Goal: Information Seeking & Learning: Understand process/instructions

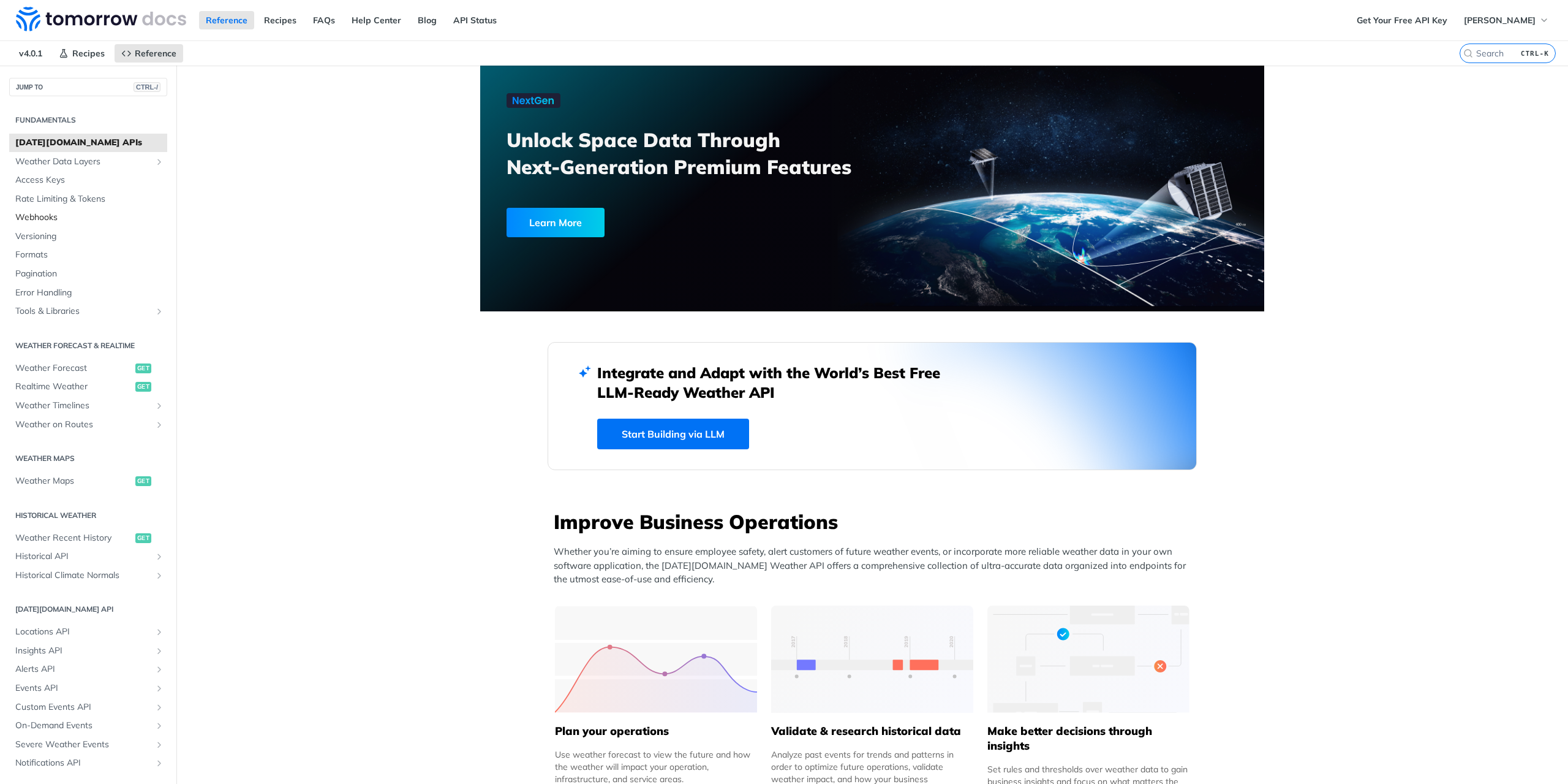
click at [35, 212] on span "Webhooks" at bounding box center [90, 218] width 149 height 12
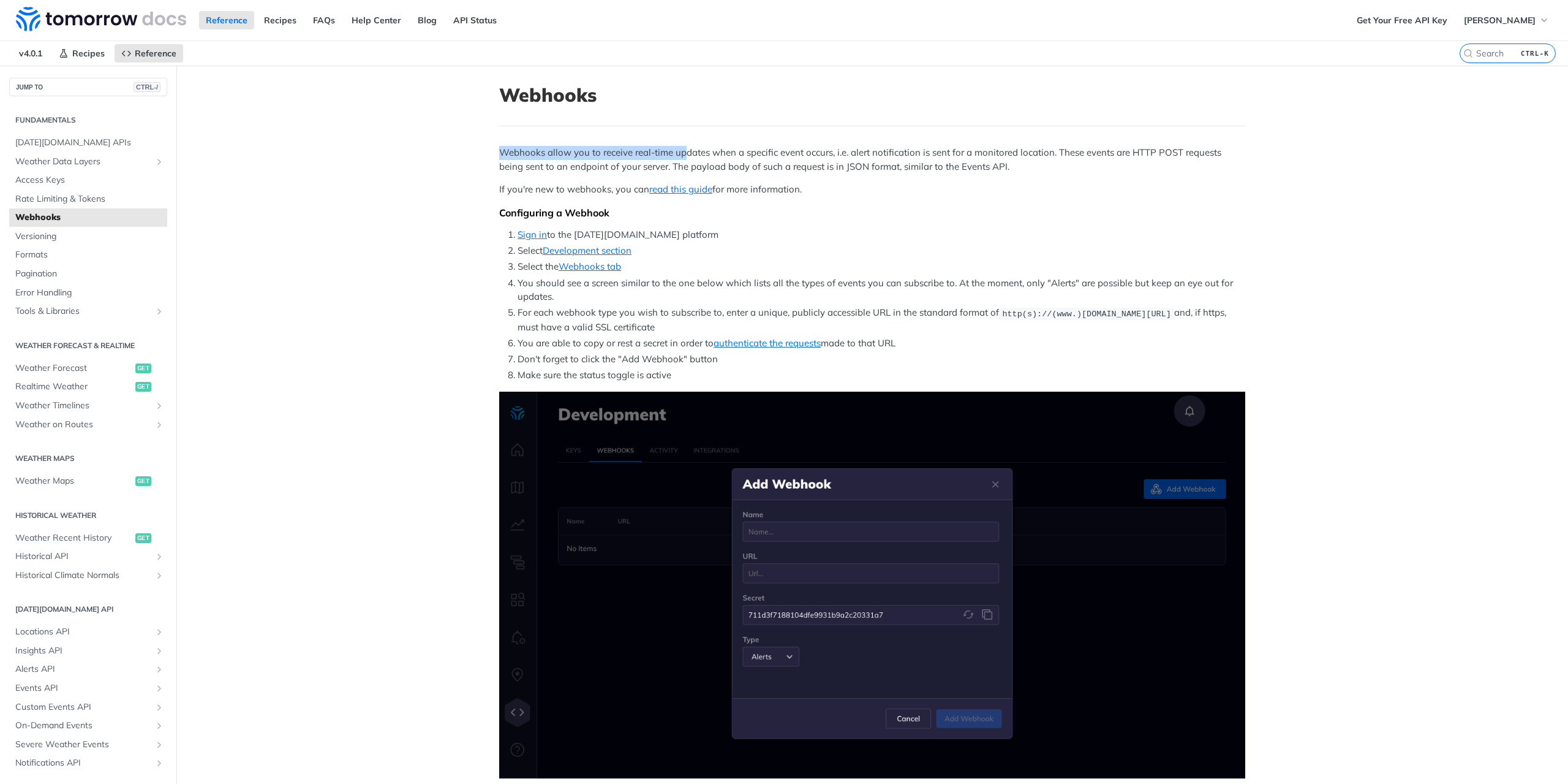
drag, startPoint x: 498, startPoint y: 152, endPoint x: 680, endPoint y: 153, distance: 182.0
click at [680, 153] on p "Webhooks allow you to receive real-time updates when a specific event occurs, i…" at bounding box center [872, 160] width 746 height 28
drag, startPoint x: 696, startPoint y: 157, endPoint x: 921, endPoint y: 155, distance: 225.0
click at [921, 155] on p "Webhooks allow you to receive real-time updates when a specific event occurs, i…" at bounding box center [872, 160] width 746 height 28
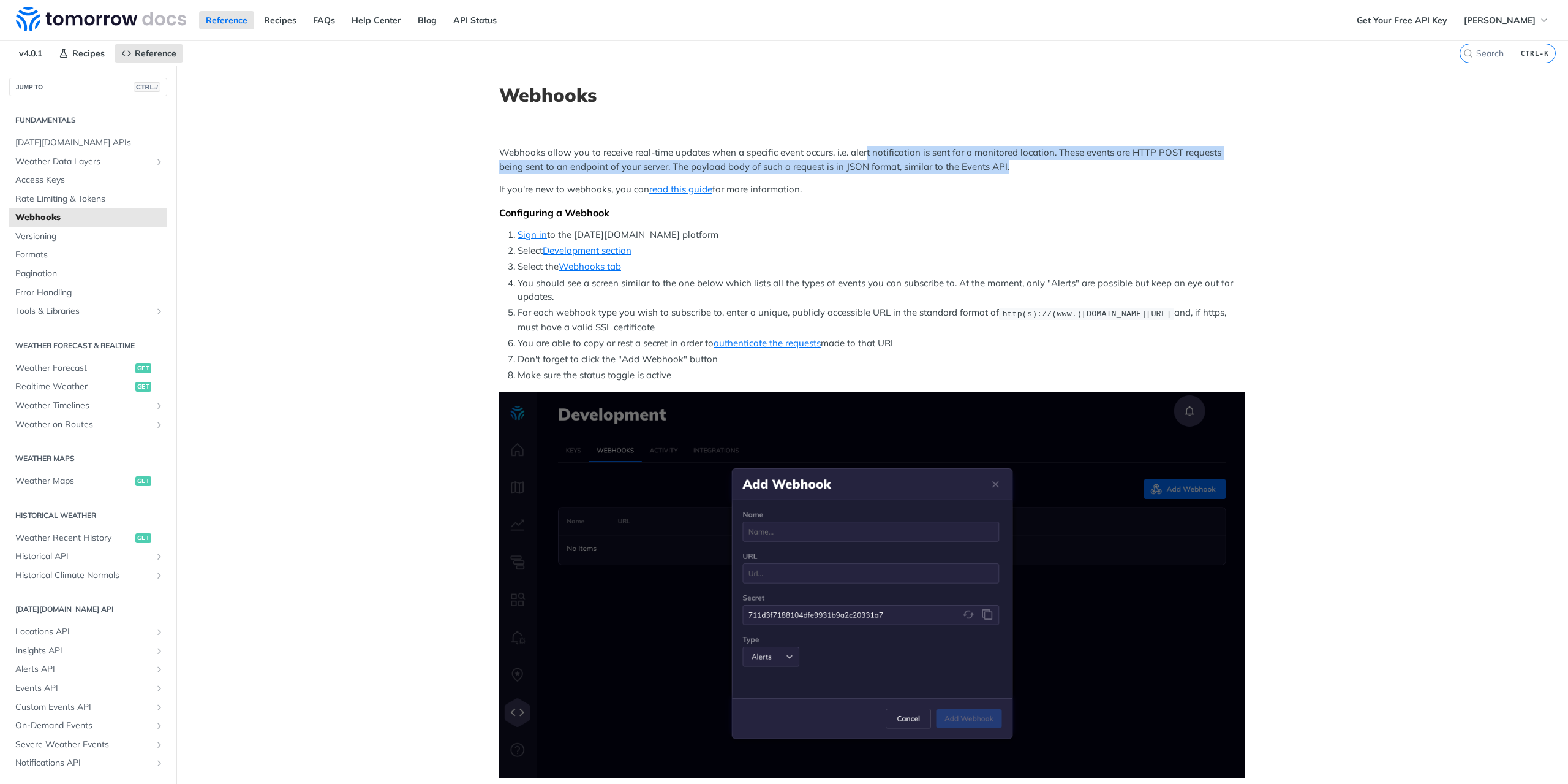
drag, startPoint x: 1016, startPoint y: 161, endPoint x: 860, endPoint y: 157, distance: 156.1
click at [860, 157] on p "Webhooks allow you to receive real-time updates when a specific event occurs, i…" at bounding box center [872, 160] width 746 height 28
drag, startPoint x: 860, startPoint y: 157, endPoint x: 1193, endPoint y: 181, distance: 333.9
click at [1193, 181] on div "Webhooks allow you to receive real-time updates when a specific event occurs, i…" at bounding box center [872, 689] width 746 height 1086
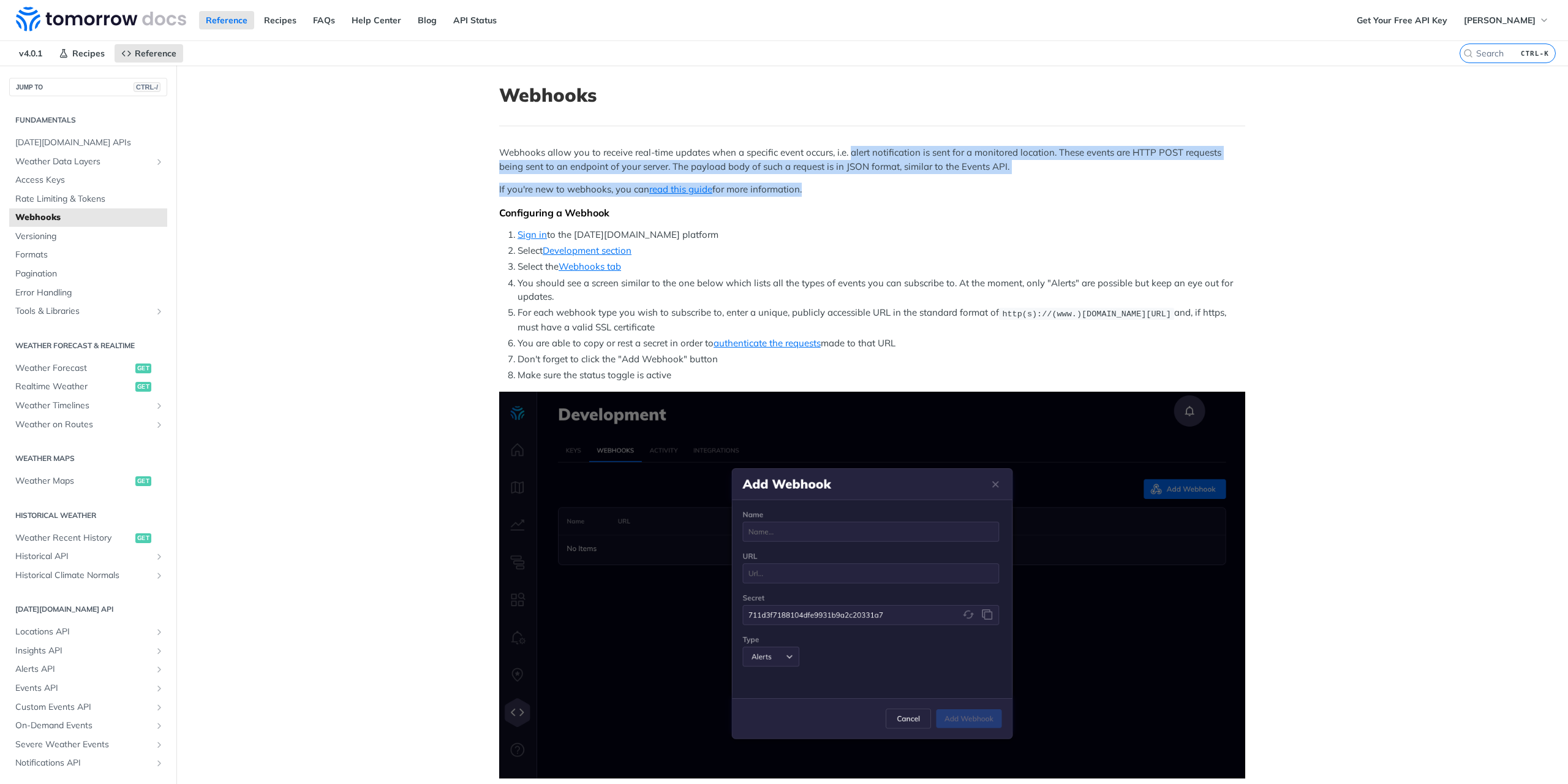
click at [1193, 181] on div "Webhooks allow you to receive real-time updates when a specific event occurs, i…" at bounding box center [872, 689] width 746 height 1086
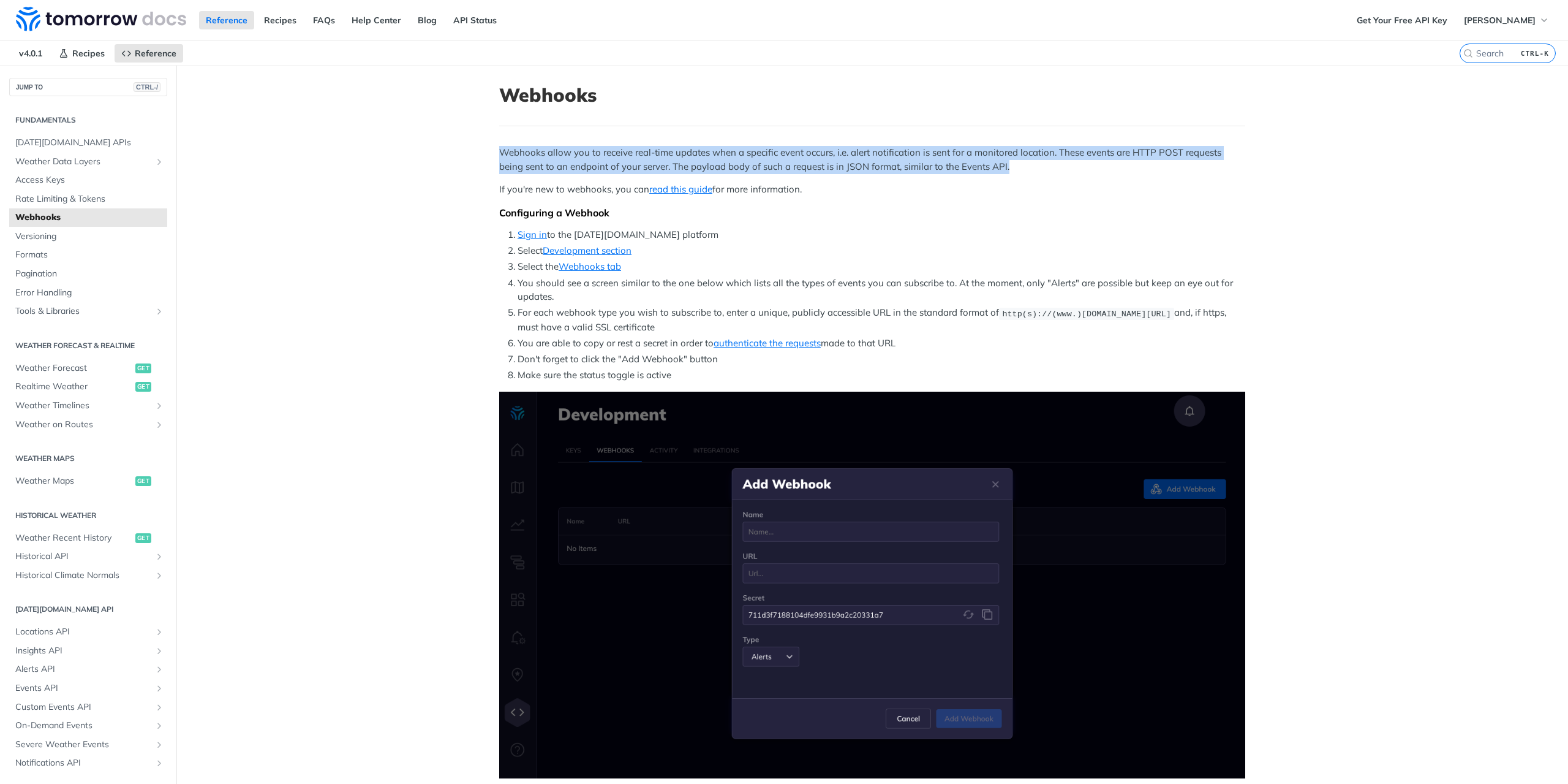
drag, startPoint x: 1140, startPoint y: 166, endPoint x: 474, endPoint y: 157, distance: 666.1
click at [474, 157] on main "JUMP TO CTRL-/ Fundamentals [DATE][DOMAIN_NAME] APIs Weather Data Layers Core P…" at bounding box center [784, 736] width 1568 height 1341
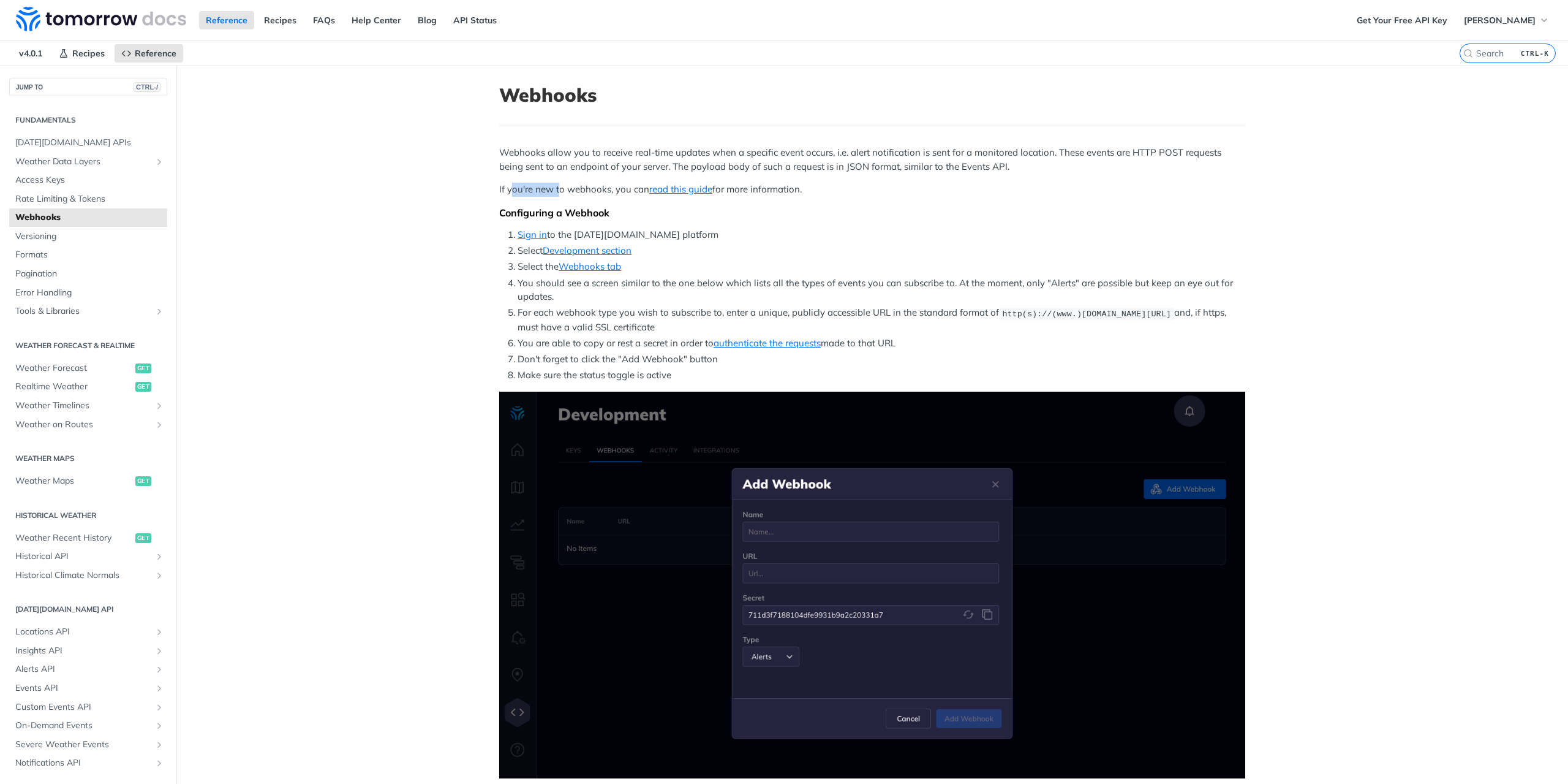
drag, startPoint x: 509, startPoint y: 185, endPoint x: 553, endPoint y: 186, distance: 44.0
click at [553, 186] on p "If you're new to webhooks, you can read this guide for more information." at bounding box center [872, 189] width 746 height 14
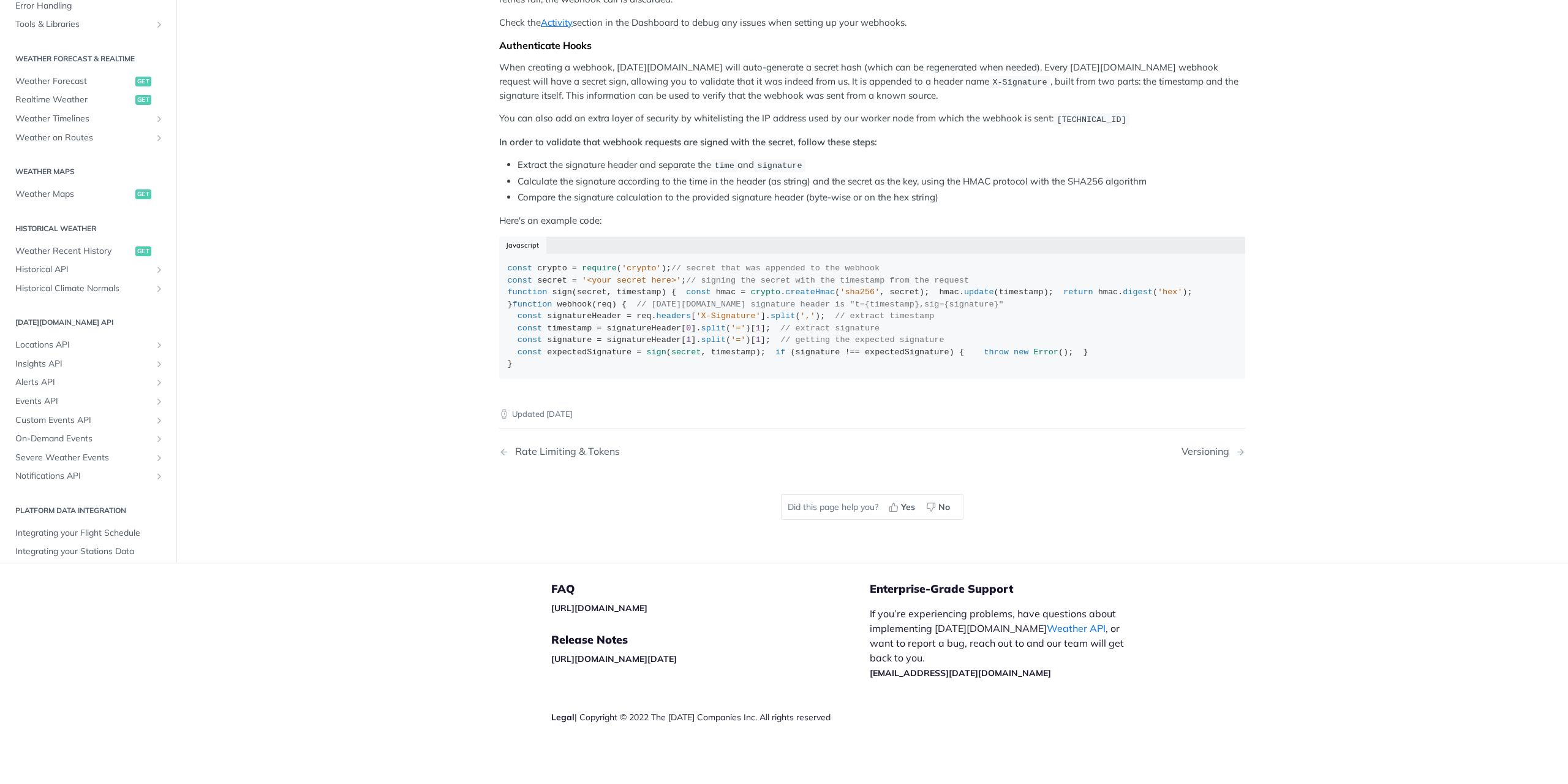
scroll to position [920, 0]
drag, startPoint x: 839, startPoint y: 66, endPoint x: 921, endPoint y: 66, distance: 82.0
click at [921, 136] on p "In order to validate that webhook requests are signed with the secret, follow t…" at bounding box center [872, 142] width 746 height 14
drag, startPoint x: 903, startPoint y: 78, endPoint x: 500, endPoint y: 81, distance: 403.0
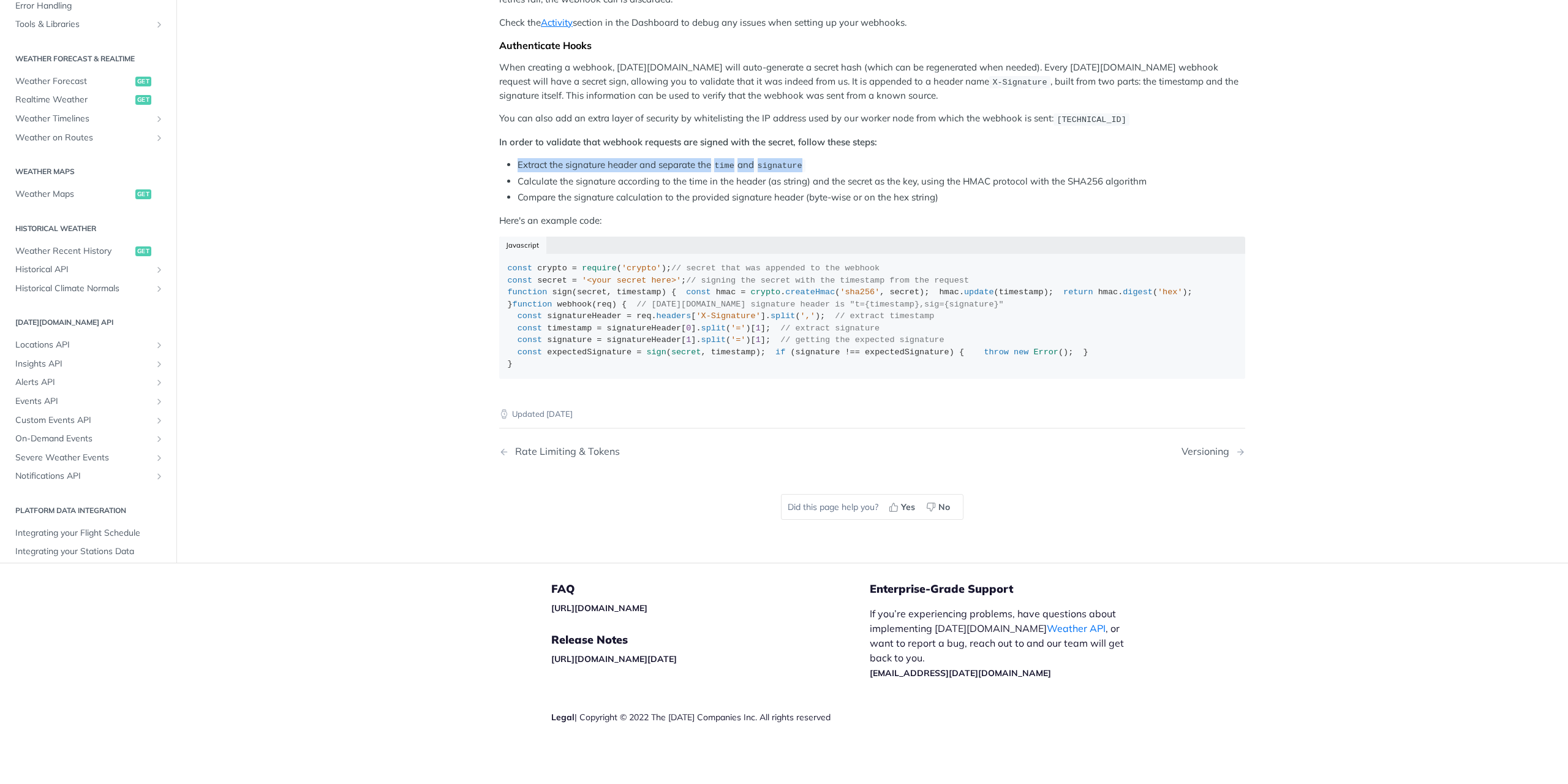
click at [500, 158] on ul "Extract the signature header and separate the time and signature Calculate the …" at bounding box center [872, 182] width 746 height 47
click at [671, 357] on span "secret" at bounding box center [687, 352] width 30 height 9
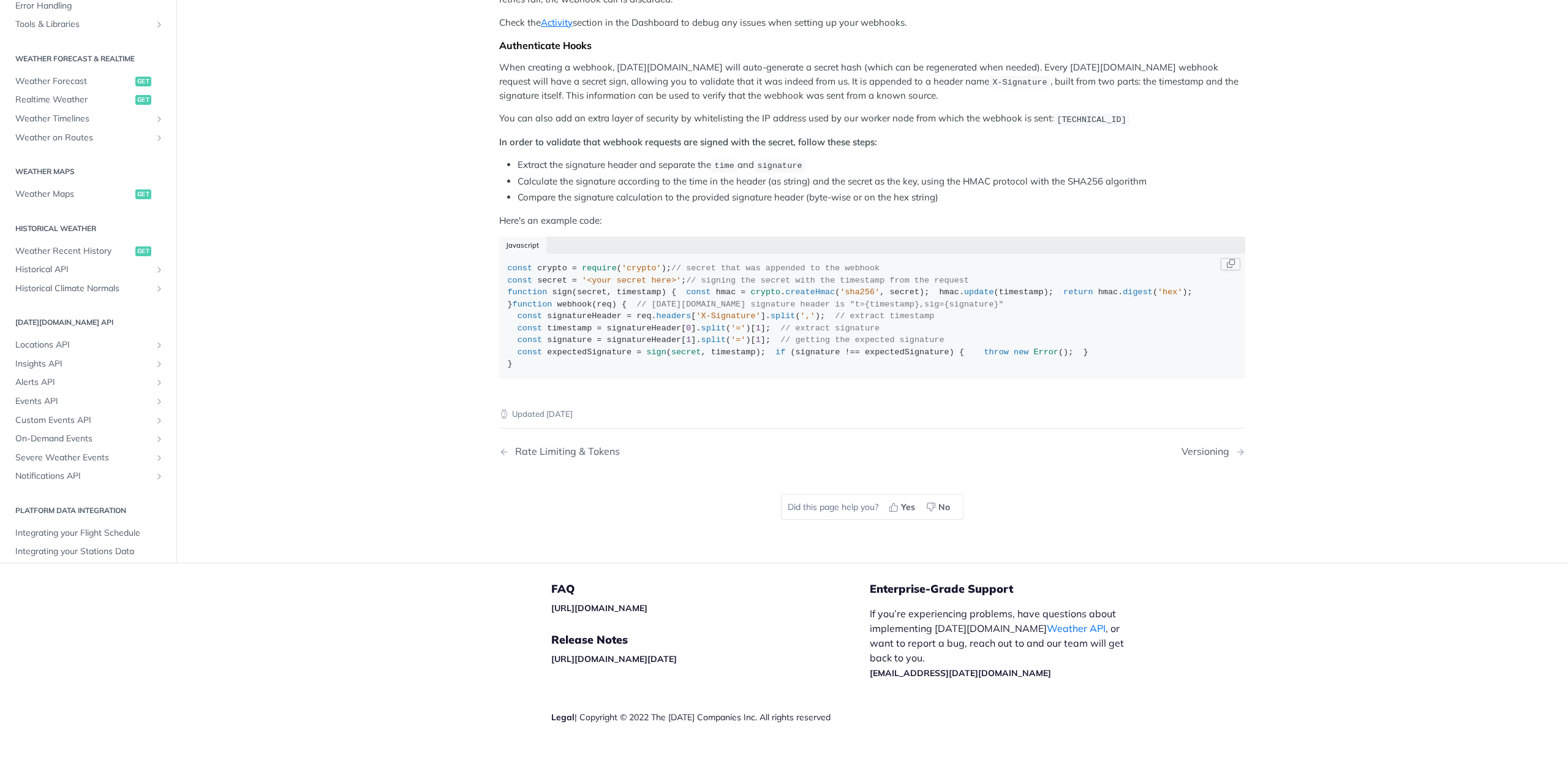
click at [711, 357] on span "timestamp" at bounding box center [733, 352] width 44 height 9
drag, startPoint x: 537, startPoint y: 517, endPoint x: 634, endPoint y: 516, distance: 97.0
click at [634, 371] on div "const crypto = require ( 'crypto' ); // secret that was appended to the webhook…" at bounding box center [872, 316] width 729 height 108
click at [646, 371] on div "const crypto = require ( 'crypto' ); // secret that was appended to the webhook…" at bounding box center [872, 316] width 729 height 108
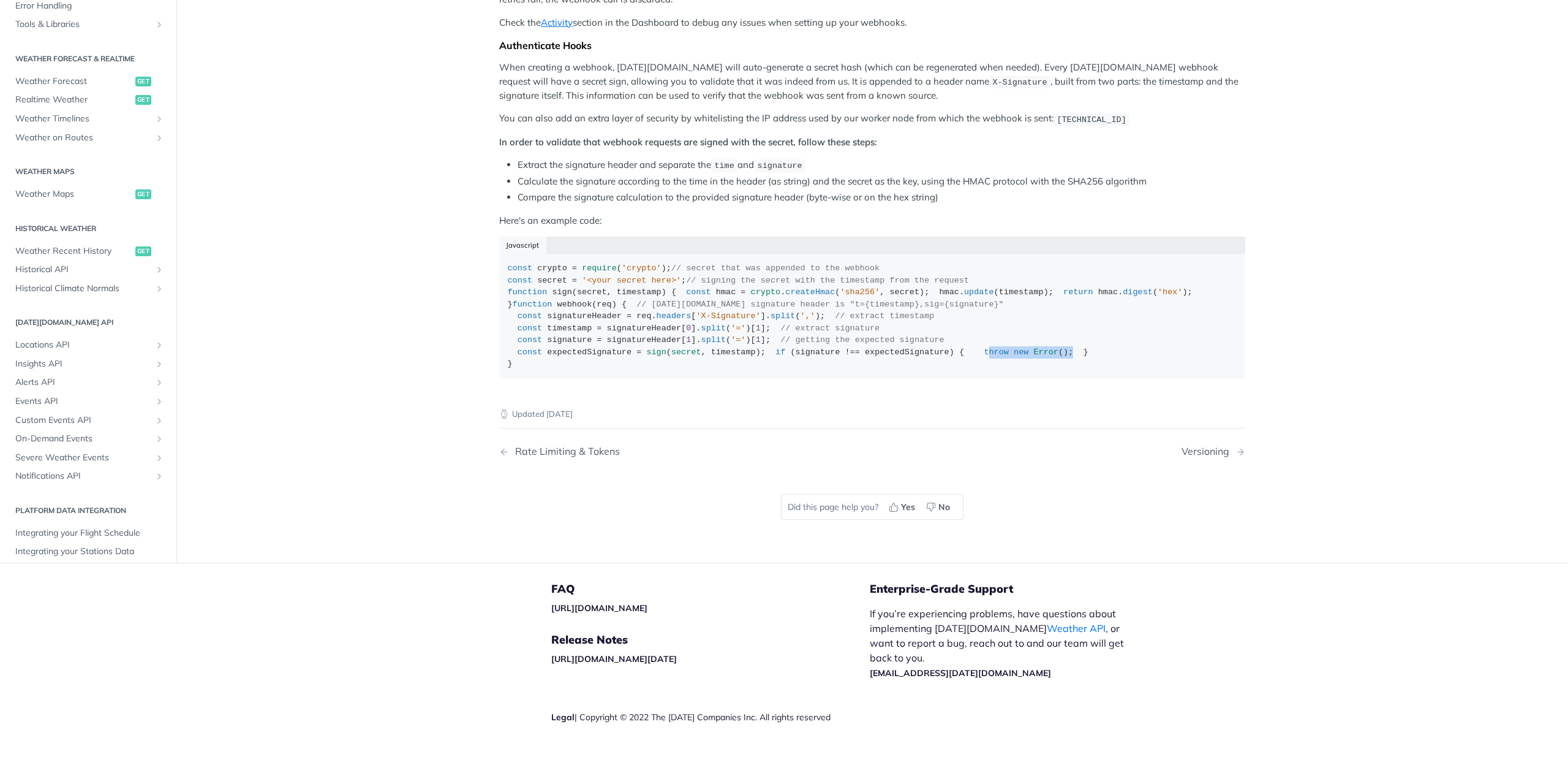
drag, startPoint x: 601, startPoint y: 530, endPoint x: 474, endPoint y: 522, distance: 127.3
click at [587, 371] on div "const crypto = require ( 'crypto' ); // secret that was appended to the webhook…" at bounding box center [872, 316] width 729 height 108
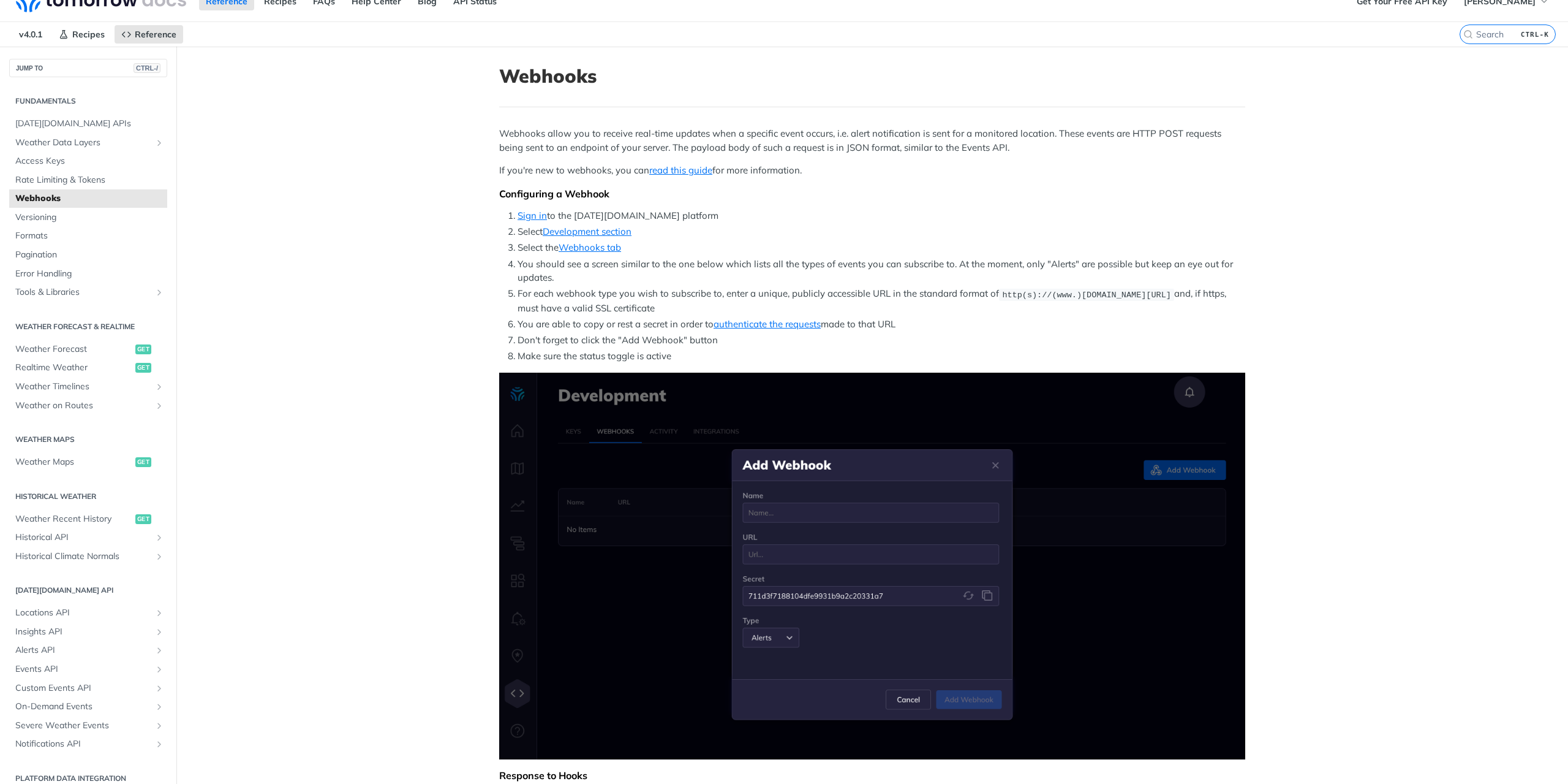
scroll to position [0, 0]
